Goal: Transaction & Acquisition: Purchase product/service

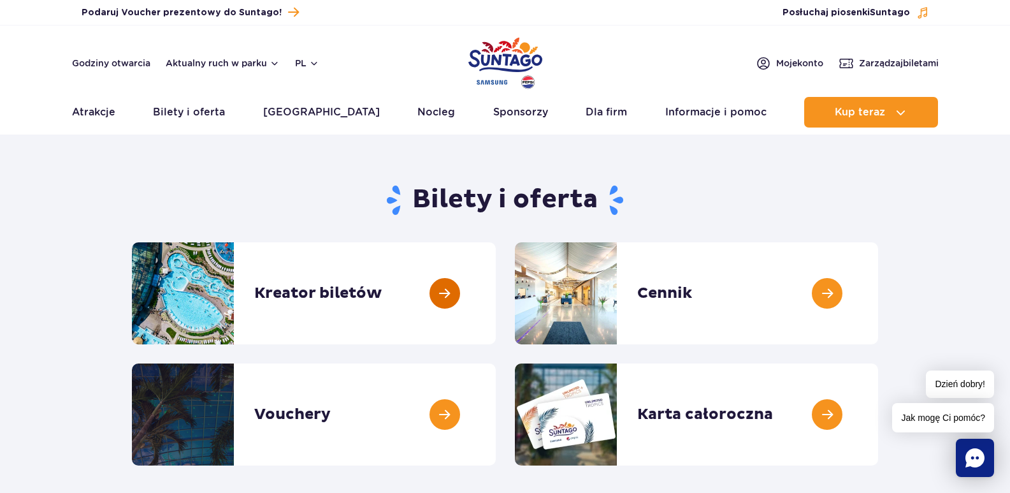
click at [496, 293] on link at bounding box center [496, 293] width 0 height 102
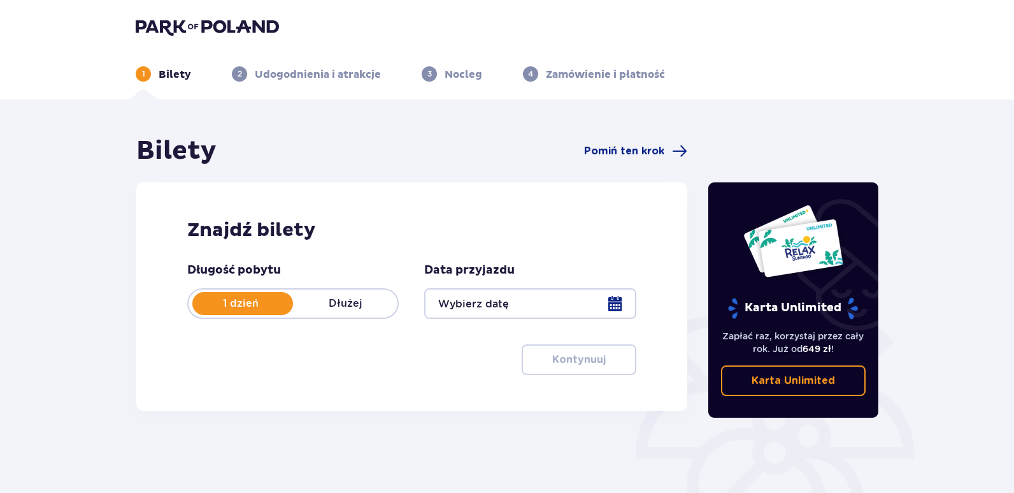
scroll to position [64, 0]
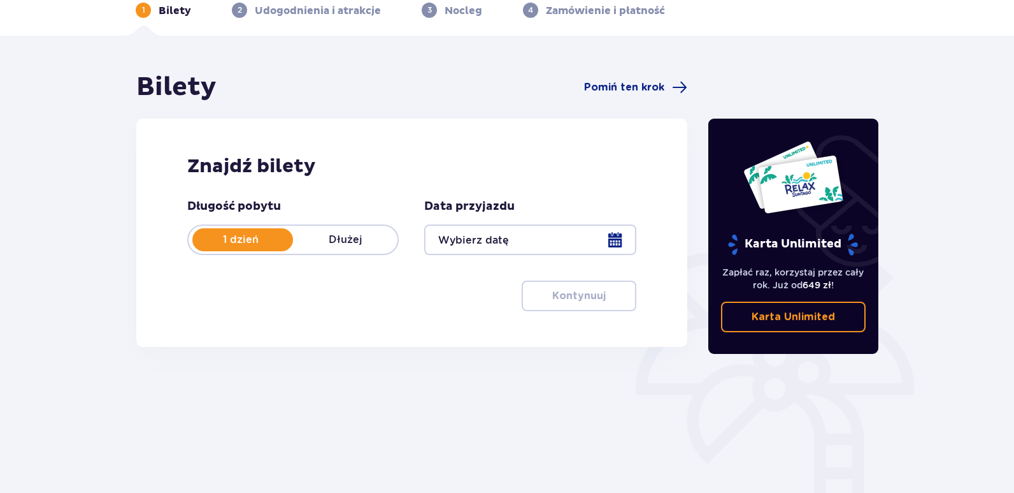
click at [450, 241] on div at bounding box center [530, 239] width 212 height 31
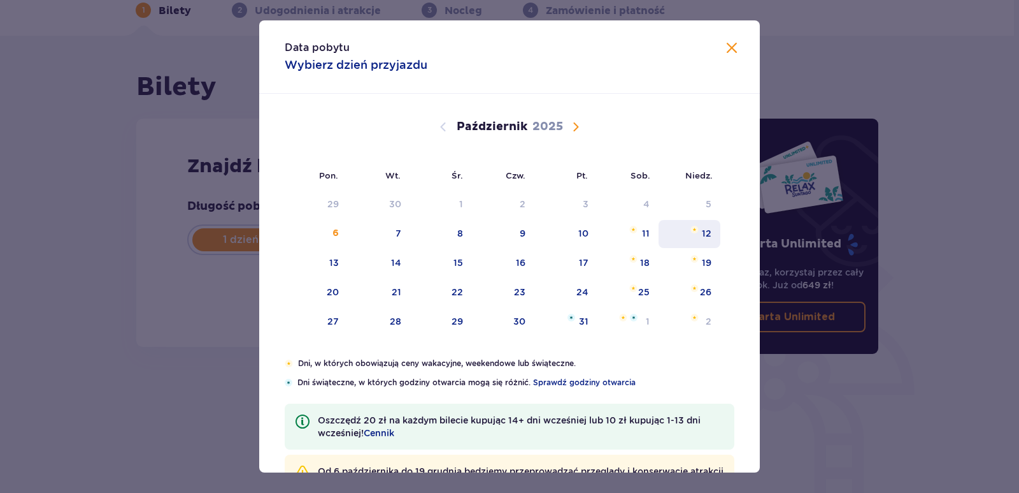
click at [705, 230] on div "12" at bounding box center [707, 233] width 10 height 13
type input "12.10.25"
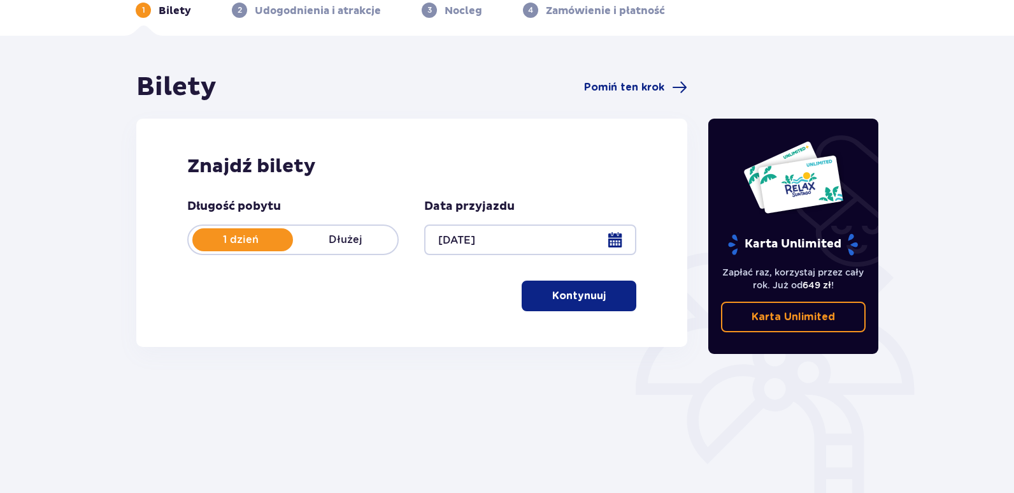
scroll to position [157, 0]
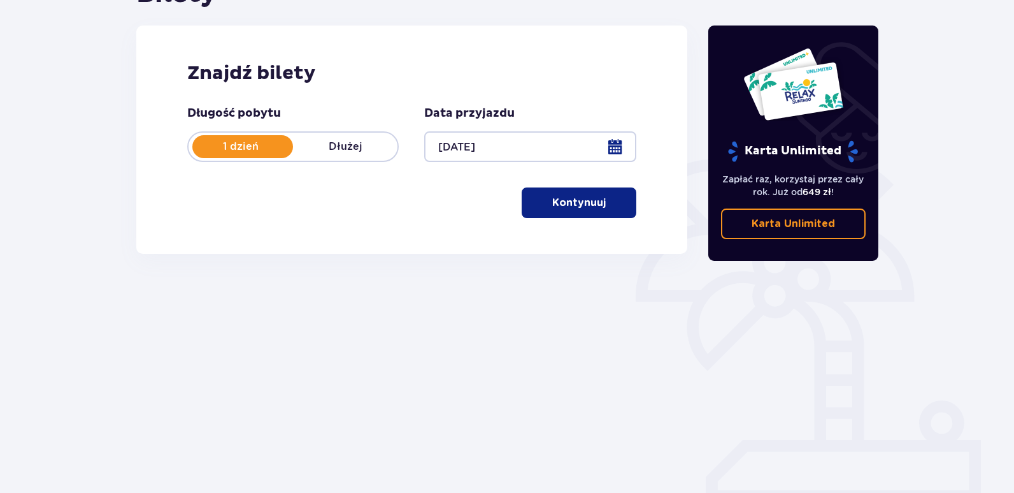
click at [579, 206] on p "Kontynuuj" at bounding box center [579, 203] width 54 height 14
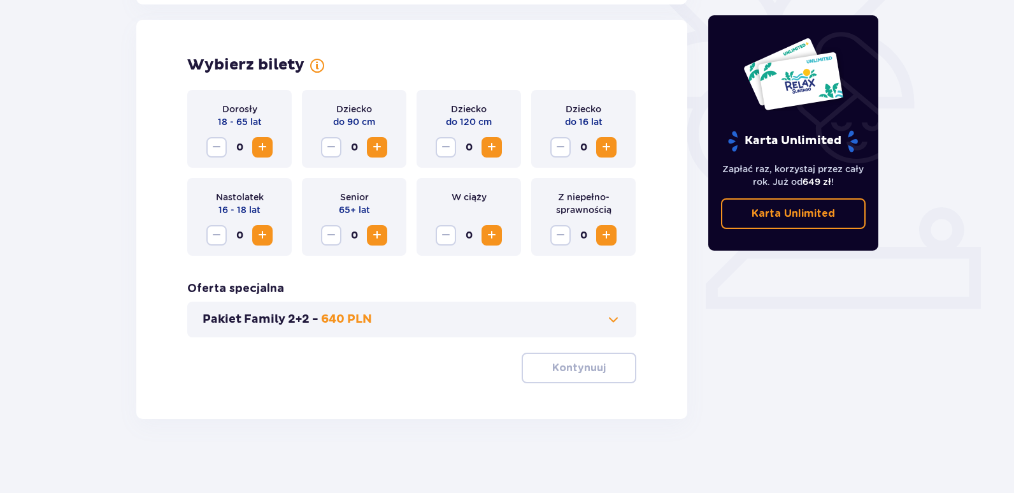
scroll to position [352, 0]
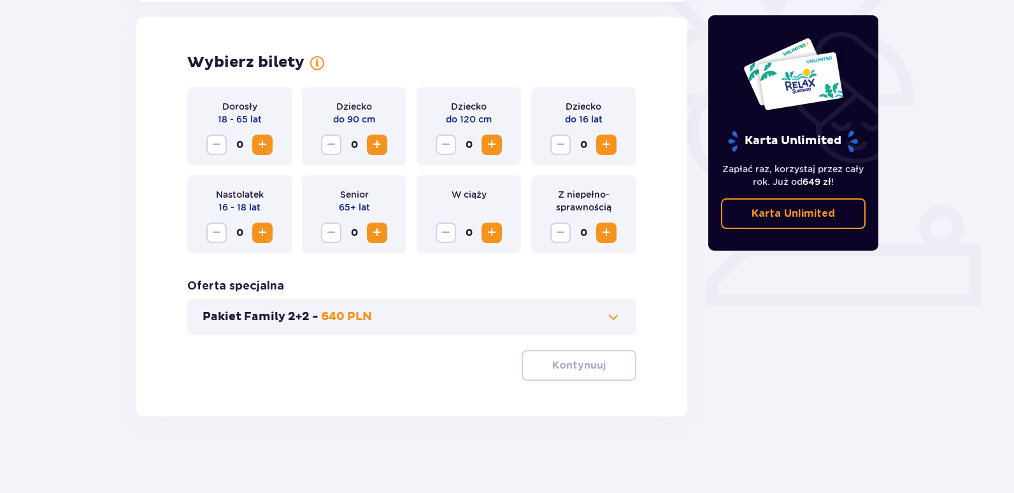
click at [261, 144] on span "Zwiększ" at bounding box center [262, 144] width 15 height 15
click at [581, 366] on p "Kontynuuj" at bounding box center [579, 365] width 54 height 14
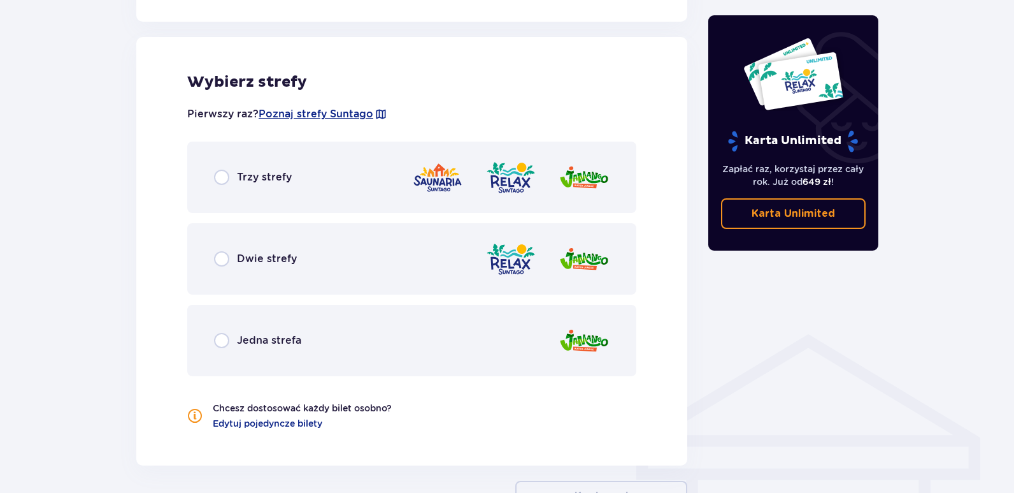
scroll to position [707, 0]
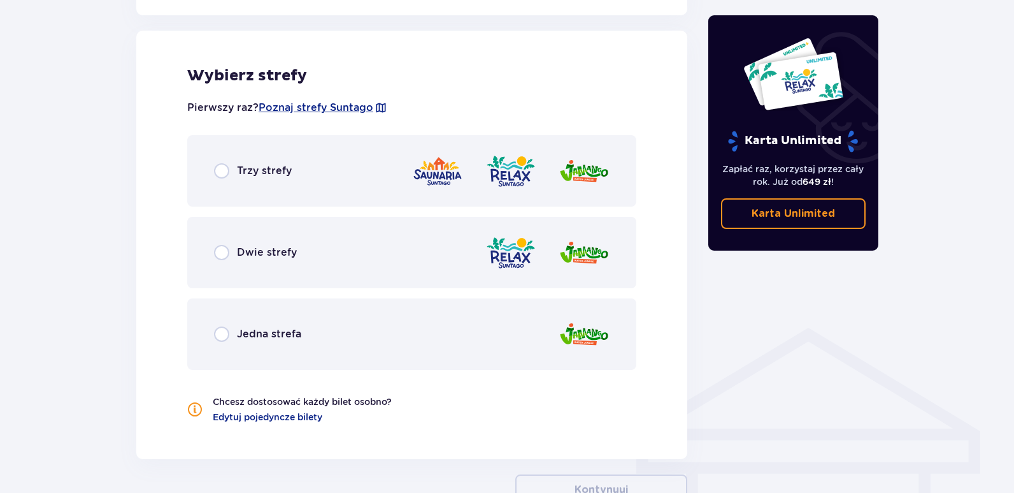
click at [435, 170] on img at bounding box center [437, 171] width 51 height 36
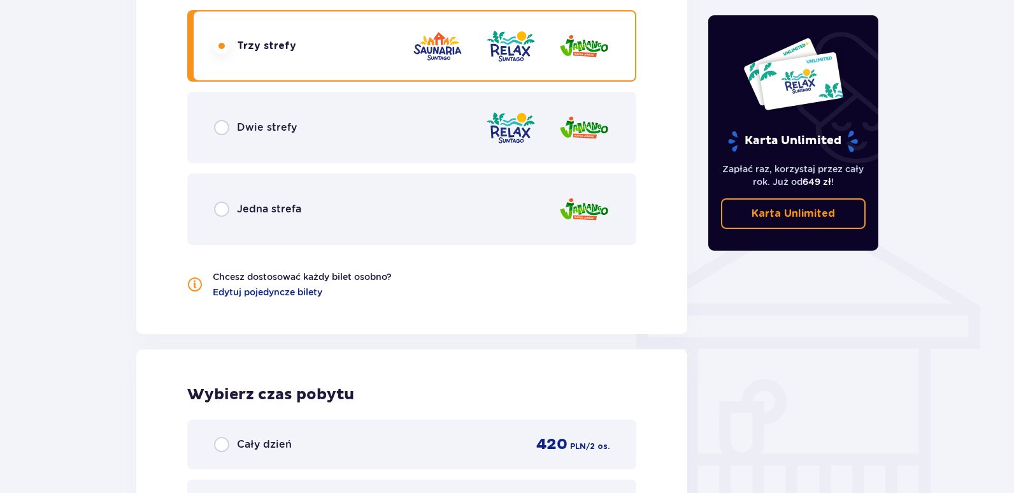
scroll to position [641, 0]
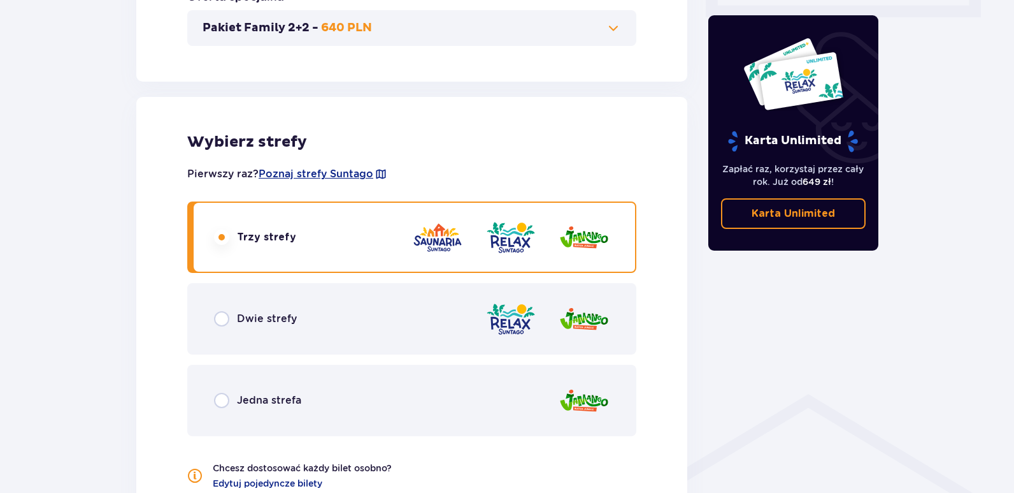
click at [226, 319] on input "radio" at bounding box center [221, 318] width 15 height 15
radio input "true"
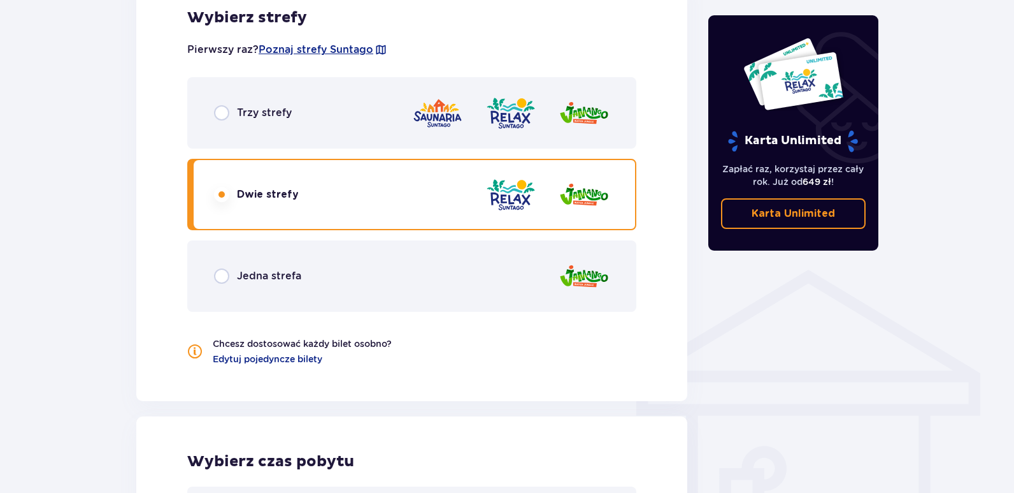
scroll to position [829, 0]
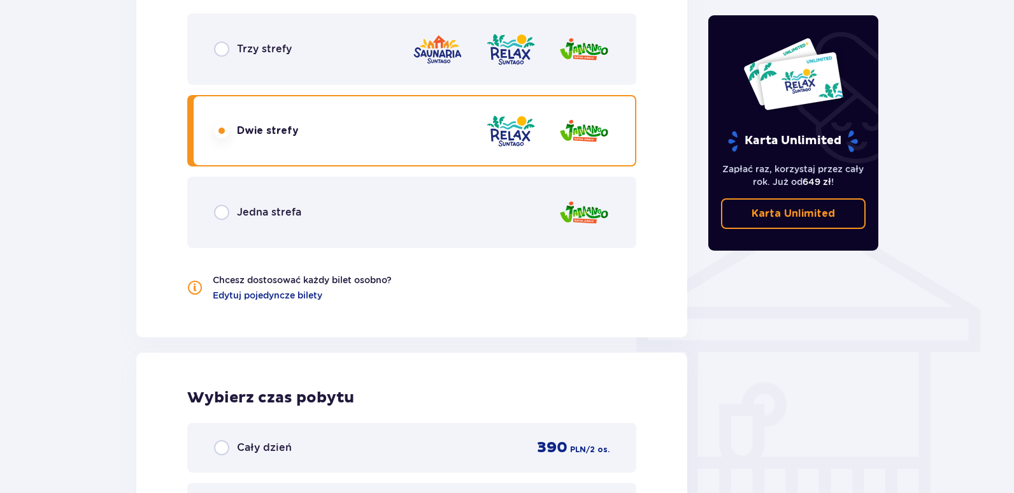
click at [219, 213] on input "radio" at bounding box center [221, 212] width 15 height 15
radio input "true"
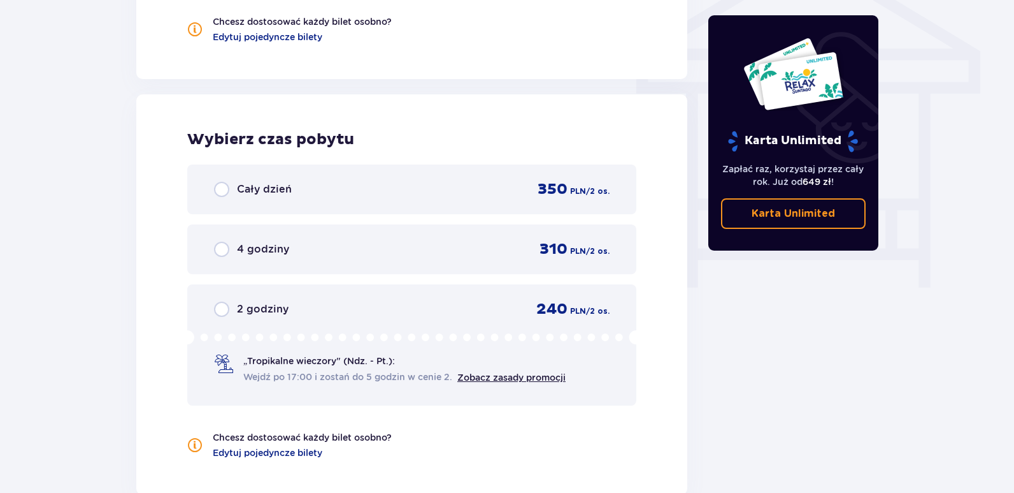
scroll to position [832, 0]
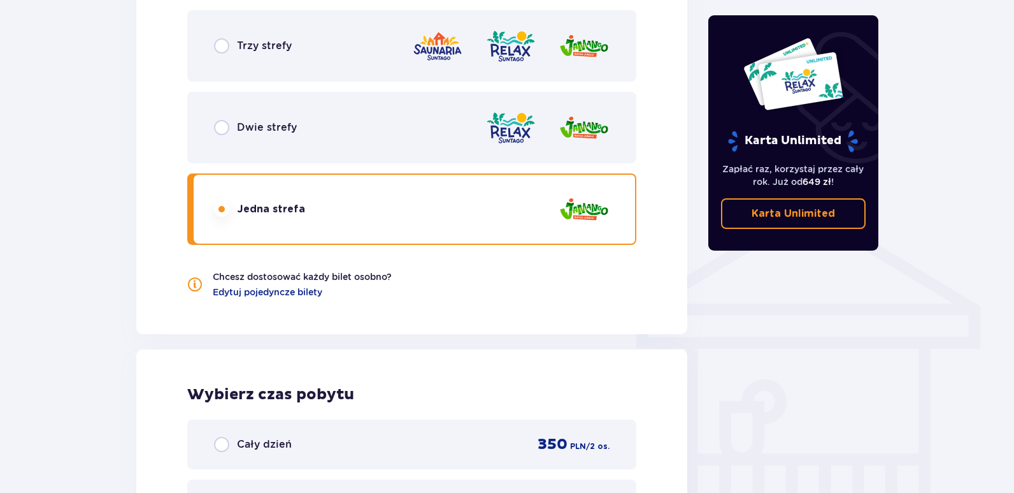
click at [220, 129] on input "radio" at bounding box center [221, 127] width 15 height 15
radio input "true"
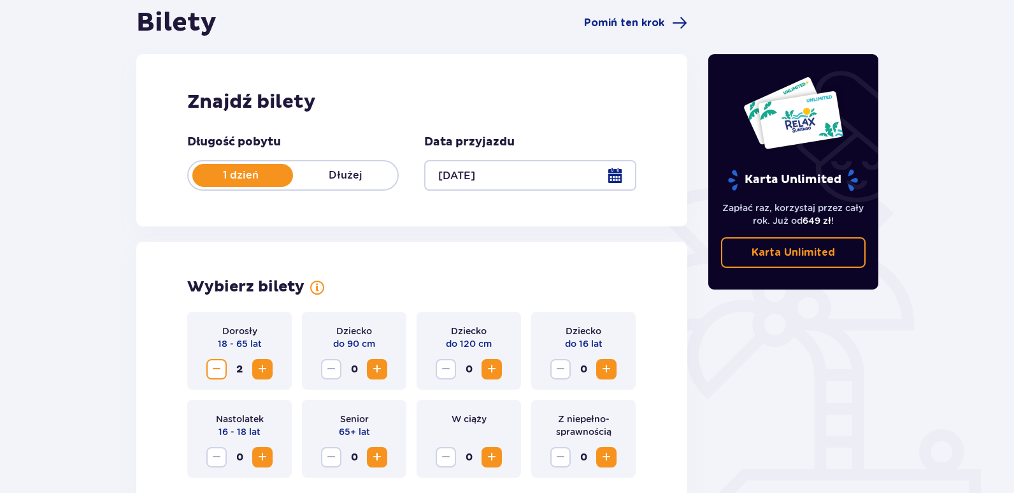
scroll to position [0, 0]
